Goal: Check status: Check status

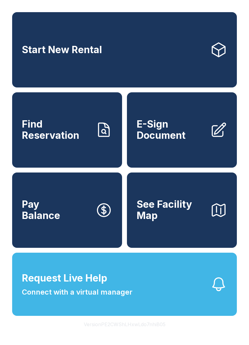
click at [194, 221] on span "See Facility Map" at bounding box center [171, 210] width 69 height 22
click at [71, 138] on span "Find Reservation" at bounding box center [56, 130] width 69 height 22
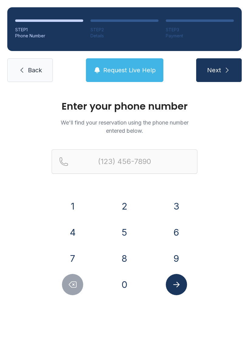
click at [73, 254] on button "7" at bounding box center [72, 258] width 21 height 21
click at [113, 280] on div "0" at bounding box center [125, 284] width 42 height 21
click at [74, 230] on button "4" at bounding box center [72, 232] width 21 height 21
click at [75, 285] on icon "Delete number" at bounding box center [72, 284] width 9 height 9
click at [129, 285] on button "0" at bounding box center [124, 284] width 21 height 21
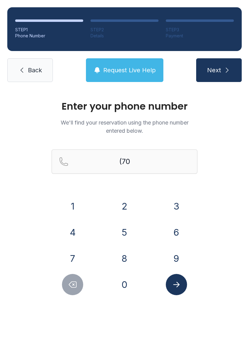
click at [72, 240] on button "4" at bounding box center [72, 232] width 21 height 21
click at [171, 259] on button "9" at bounding box center [176, 258] width 21 height 21
click at [123, 285] on button "0" at bounding box center [124, 284] width 21 height 21
click at [177, 203] on button "3" at bounding box center [176, 206] width 21 height 21
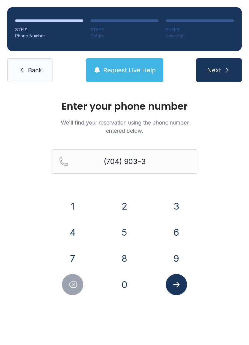
click at [72, 206] on button "1" at bounding box center [72, 206] width 21 height 21
click at [128, 285] on button "0" at bounding box center [124, 284] width 21 height 21
type input "[PHONE_NUMBER]"
click at [180, 285] on icon "Submit lookup form" at bounding box center [176, 284] width 9 height 9
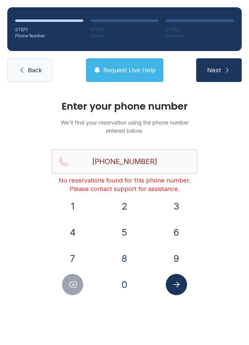
click at [34, 70] on span "Back" at bounding box center [35, 70] width 14 height 9
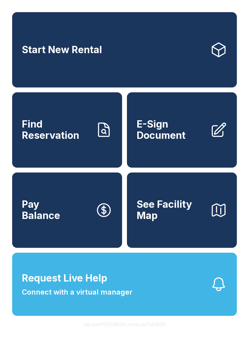
click at [125, 298] on span "Request Live Help Connect with a virtual manager" at bounding box center [77, 284] width 111 height 27
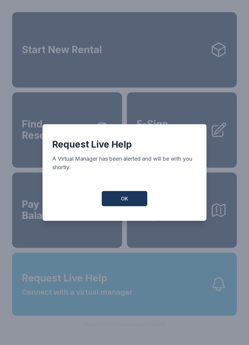
click at [137, 200] on button "OK" at bounding box center [125, 198] width 46 height 15
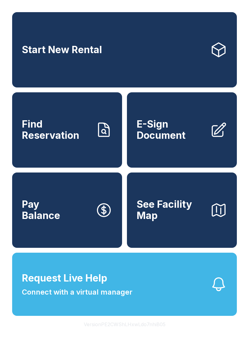
click at [138, 280] on button "Request Live Help Connect with a virtual manager" at bounding box center [124, 284] width 225 height 63
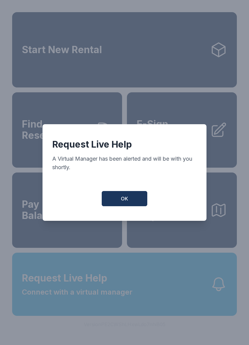
click at [141, 205] on button "OK" at bounding box center [125, 198] width 46 height 15
